Goal: Navigation & Orientation: Find specific page/section

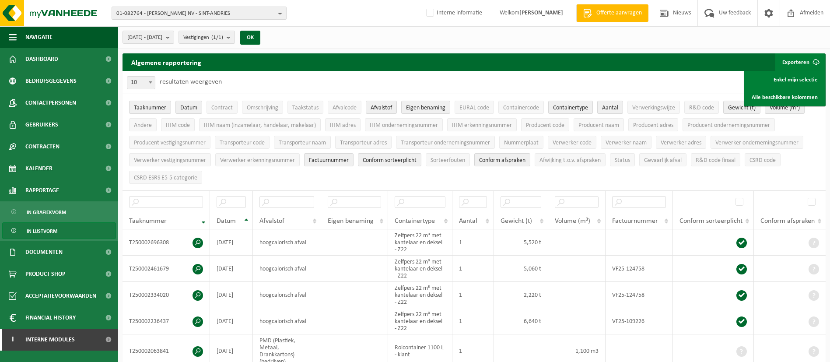
click at [239, 14] on span "01-082764 - JAN DUPONT KAASIMPORT NV - SINT-ANDRIES" at bounding box center [195, 13] width 158 height 13
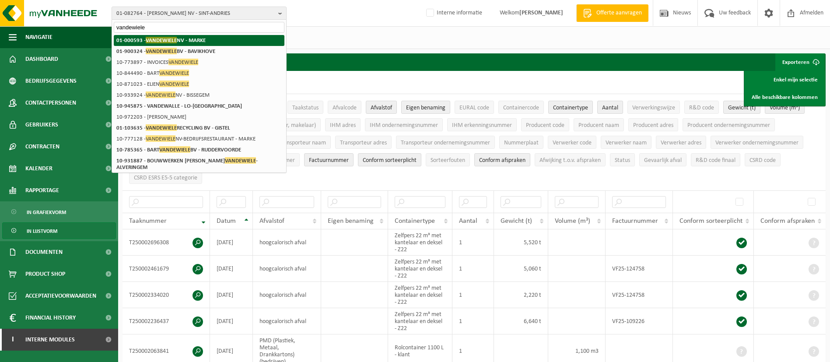
type input "vandewiele"
click at [198, 40] on strong "01-000593 - VANDEWIELE NV - MARKE" at bounding box center [160, 40] width 89 height 7
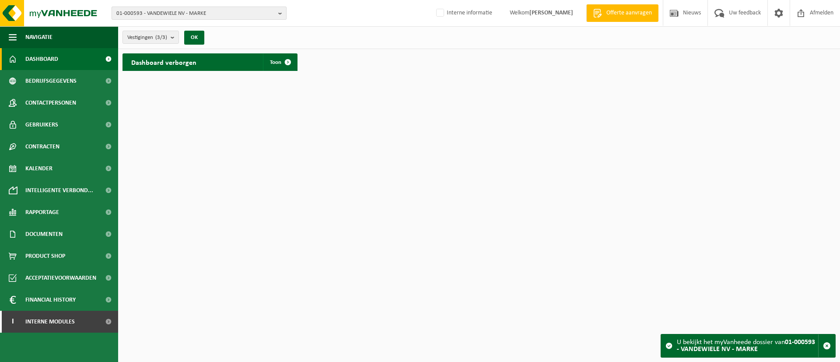
click at [200, 17] on span "01-000593 - VANDEWIELE NV - MARKE" at bounding box center [195, 13] width 158 height 13
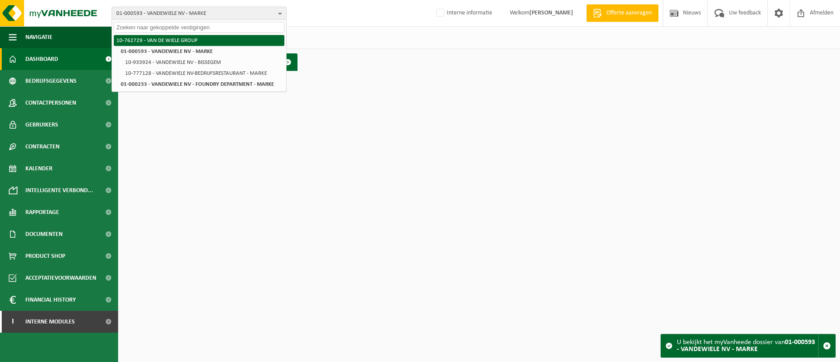
click at [193, 42] on li "10-762729 - VAN DE WIELE GROUP" at bounding box center [199, 40] width 171 height 11
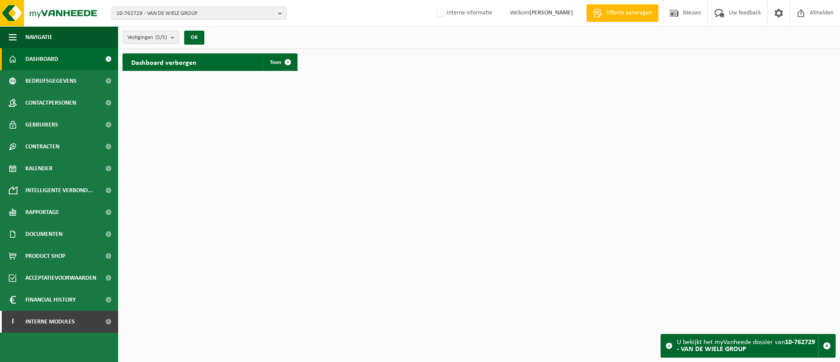
click at [138, 15] on span "10-762729 - VAN DE WIELE GROUP" at bounding box center [195, 13] width 158 height 13
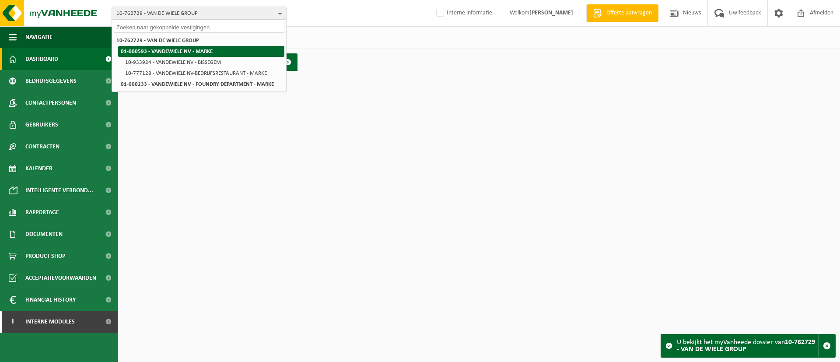
click at [142, 47] on li "01-000593 - VANDEWIELE NV - MARKE" at bounding box center [201, 51] width 166 height 11
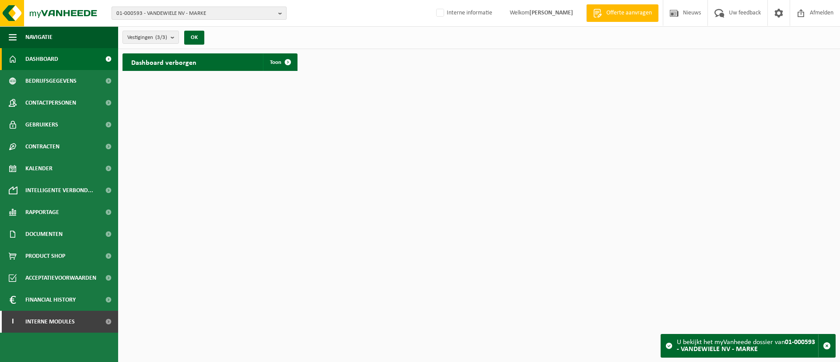
click at [155, 16] on span "01-000593 - VANDEWIELE NV - MARKE" at bounding box center [195, 13] width 158 height 13
